Goal: Task Accomplishment & Management: Complete application form

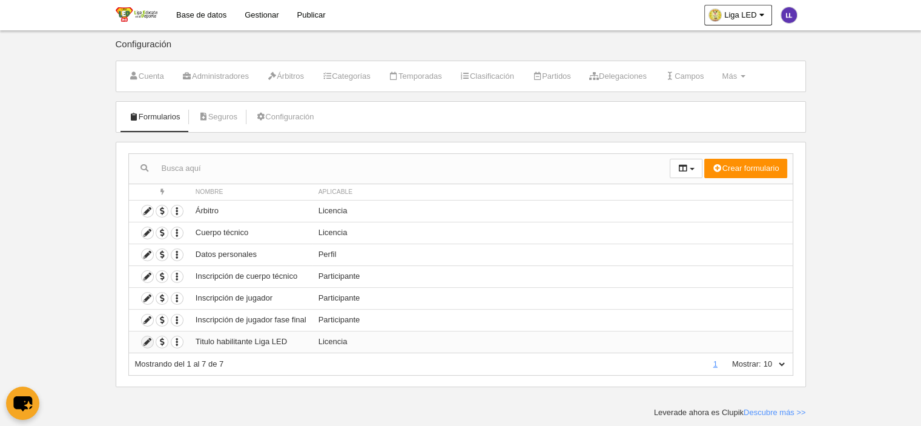
click at [146, 340] on icon at bounding box center [148, 342] width 12 height 12
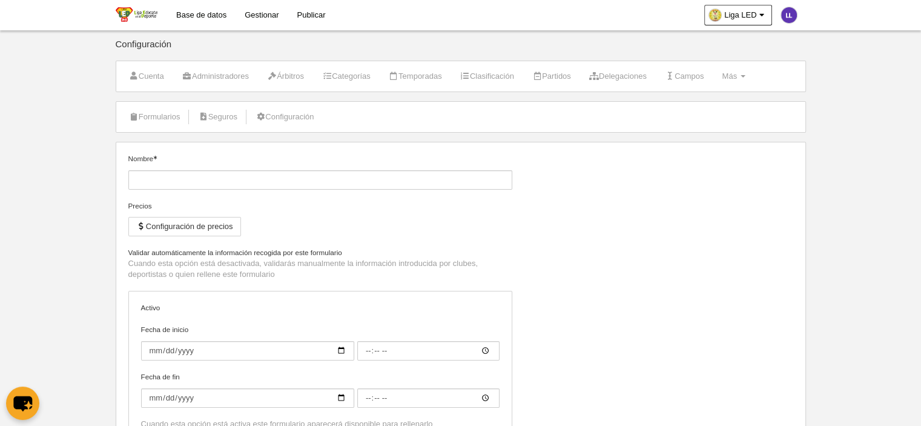
type input "Titulo habilitante Liga LED"
checkbox input "true"
type input "[DATE]"
type input "00:00"
type input "[DATE]"
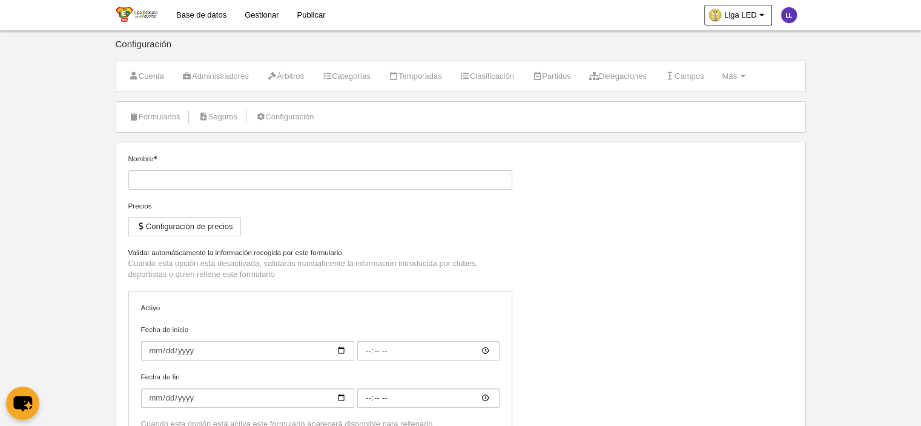
type input "00:00"
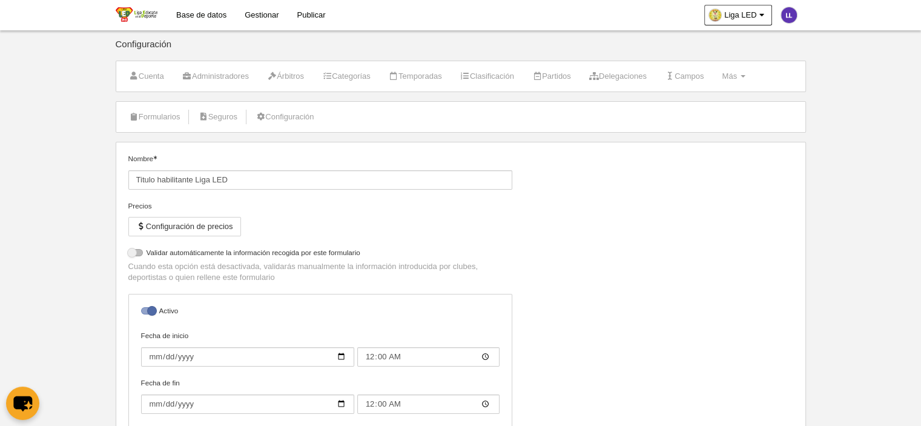
select select "selected"
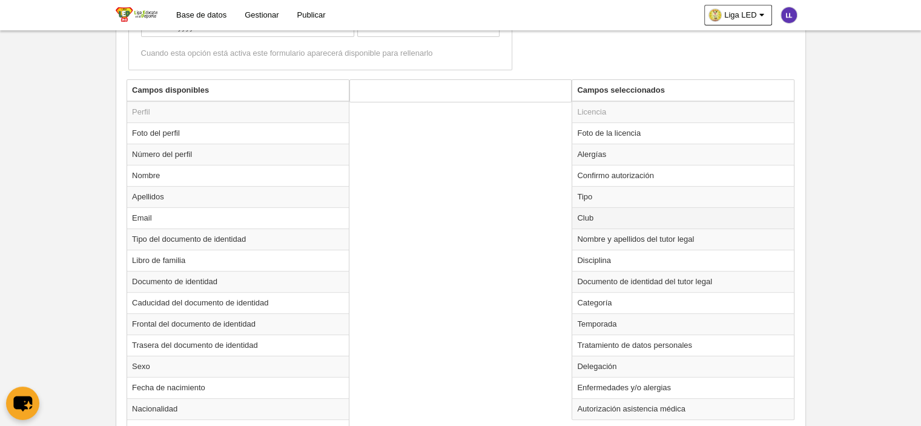
scroll to position [545, 0]
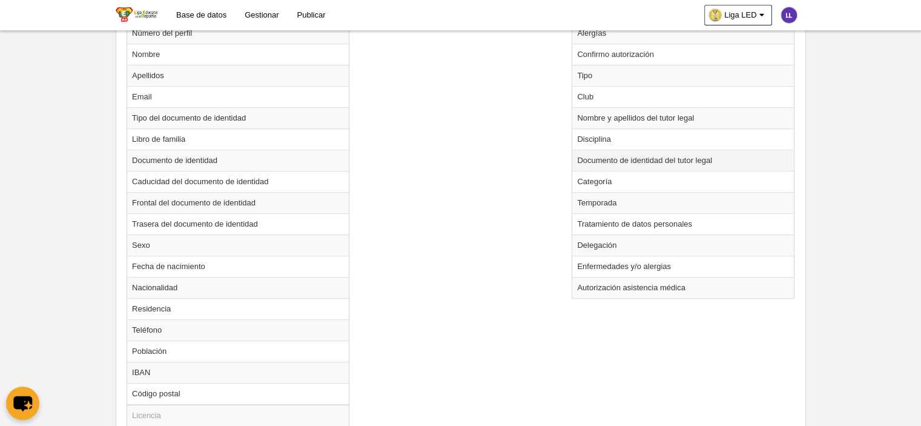
click at [616, 157] on td "Documento de identidad del tutor legal" at bounding box center [683, 160] width 222 height 21
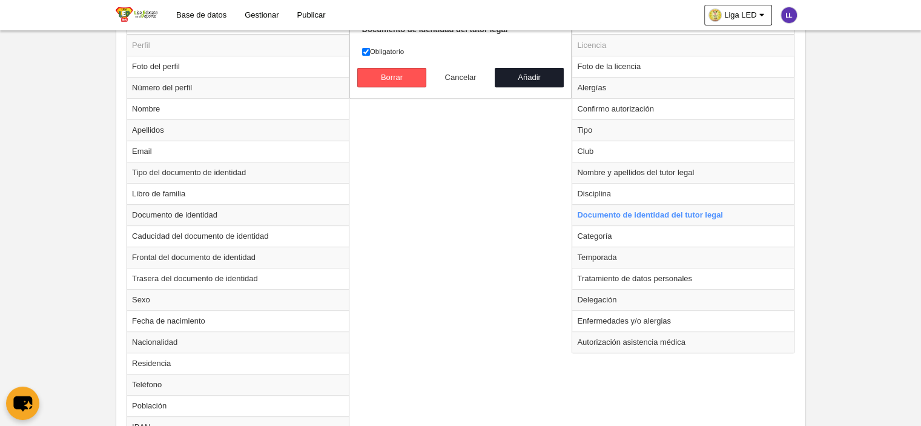
scroll to position [424, 0]
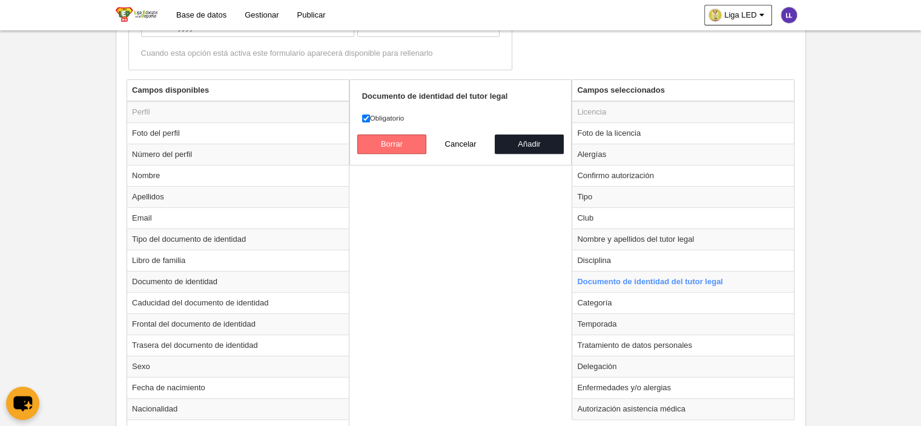
click at [382, 135] on button "Borrar" at bounding box center [391, 143] width 69 height 19
radio input "false"
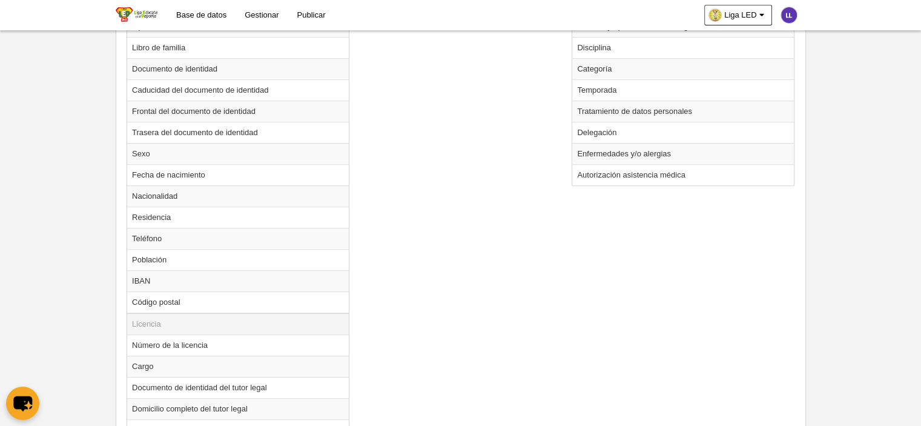
scroll to position [666, 0]
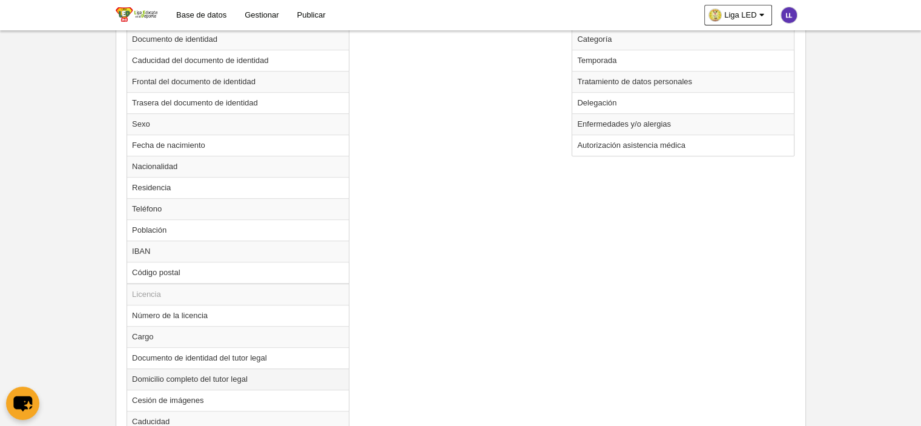
click at [230, 375] on td "Domicilio completo del tutor legal" at bounding box center [238, 378] width 222 height 21
radio input "true"
click at [230, 359] on td "Documento de identidad del tutor legal" at bounding box center [238, 357] width 222 height 21
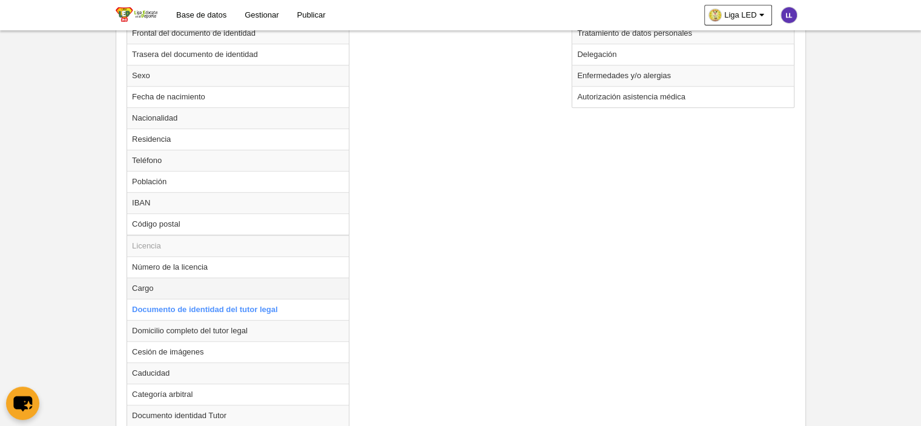
scroll to position [780, 0]
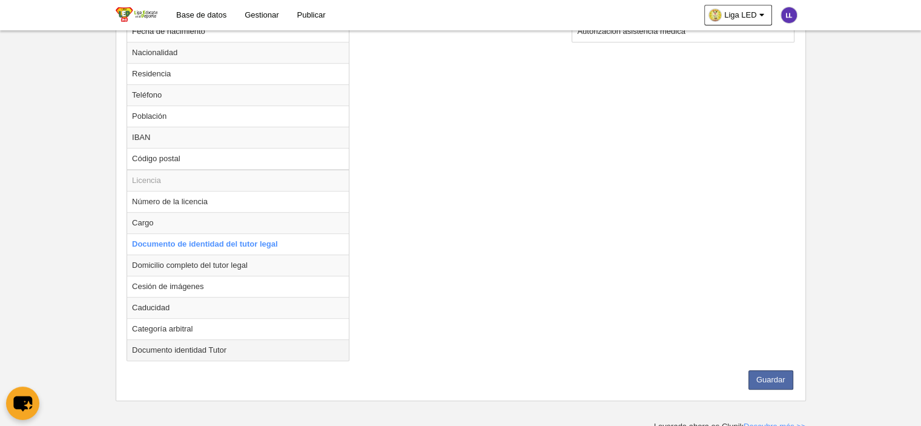
click at [171, 346] on td "Documento identidad Tutor" at bounding box center [238, 349] width 222 height 21
radio input "false"
radio input "true"
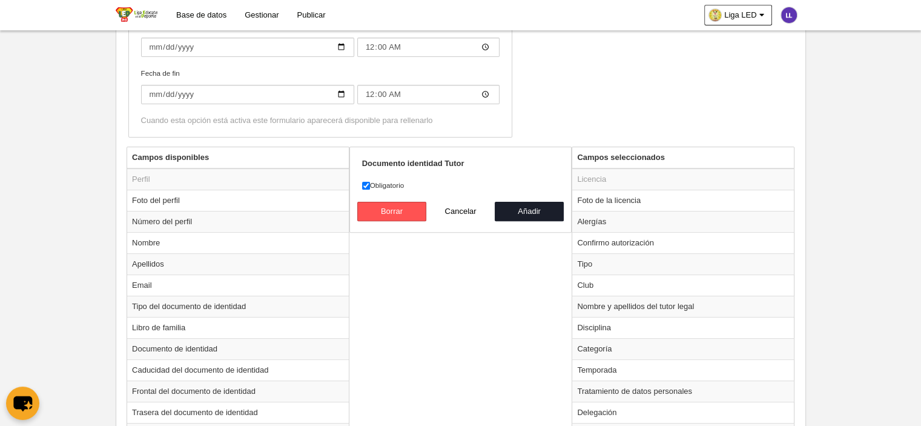
scroll to position [356, 0]
click at [530, 203] on button "Añadir" at bounding box center [529, 211] width 69 height 19
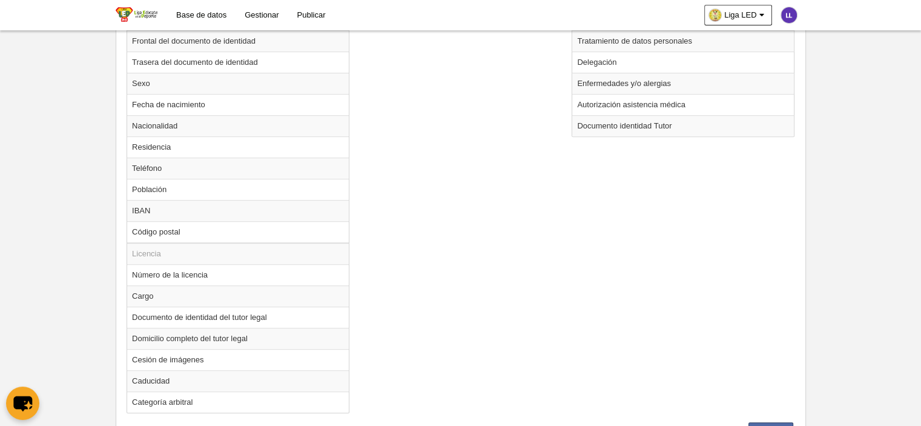
scroll to position [758, 0]
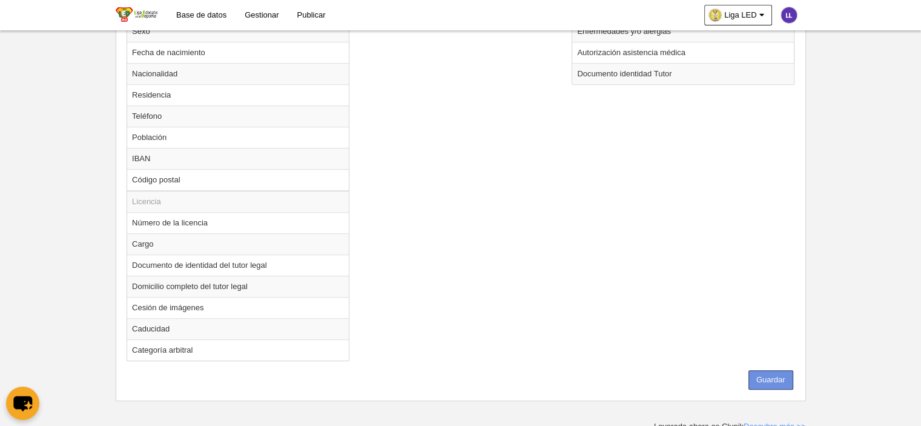
click at [757, 370] on button "Guardar" at bounding box center [770, 379] width 45 height 19
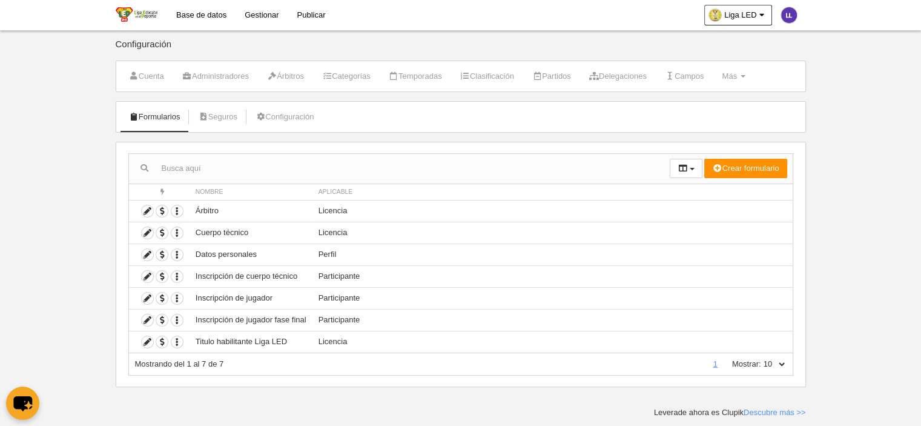
click at [249, 16] on link "Gestionar" at bounding box center [261, 15] width 52 height 30
